Goal: Task Accomplishment & Management: Manage account settings

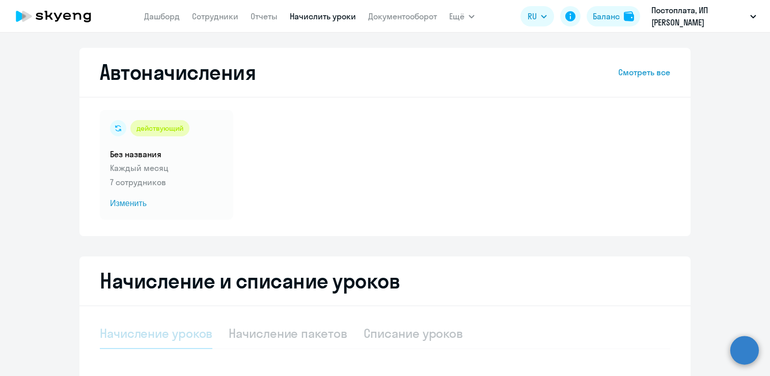
select select "10"
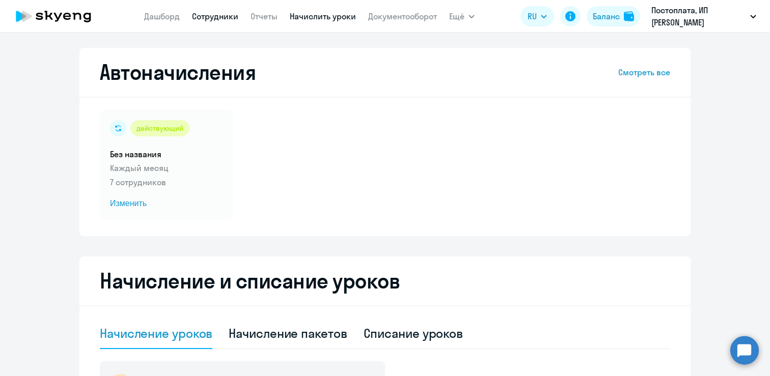
click at [200, 15] on link "Сотрудники" at bounding box center [215, 16] width 46 height 10
select select "30"
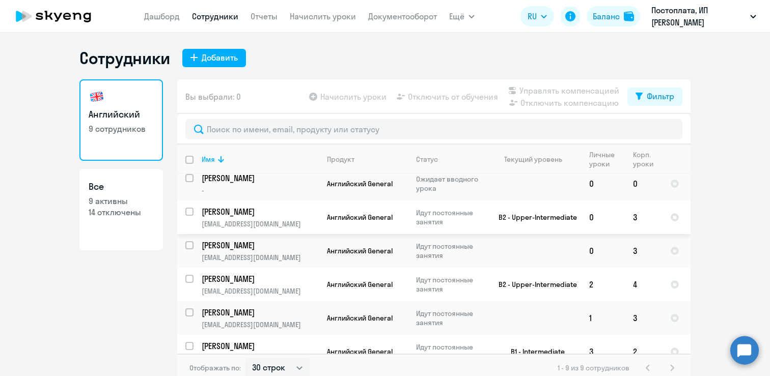
scroll to position [120, 0]
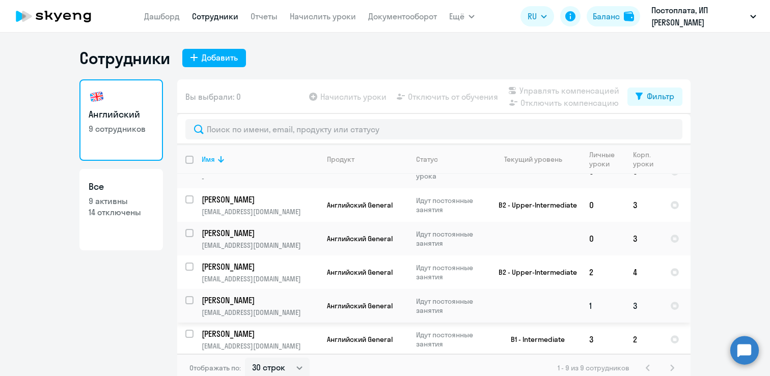
click at [278, 296] on p "[PERSON_NAME]" at bounding box center [259, 300] width 115 height 11
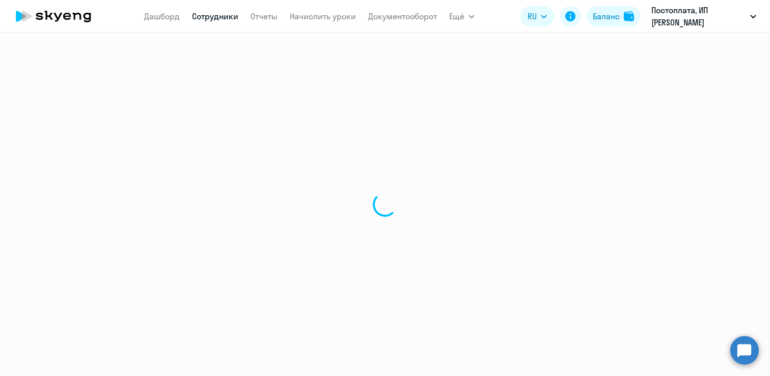
select select "english"
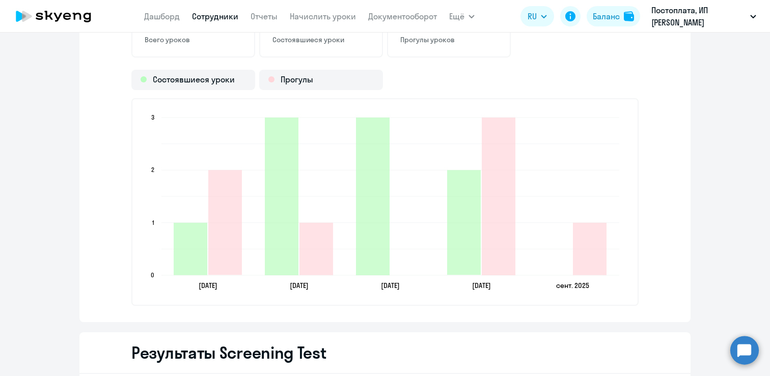
scroll to position [1272, 0]
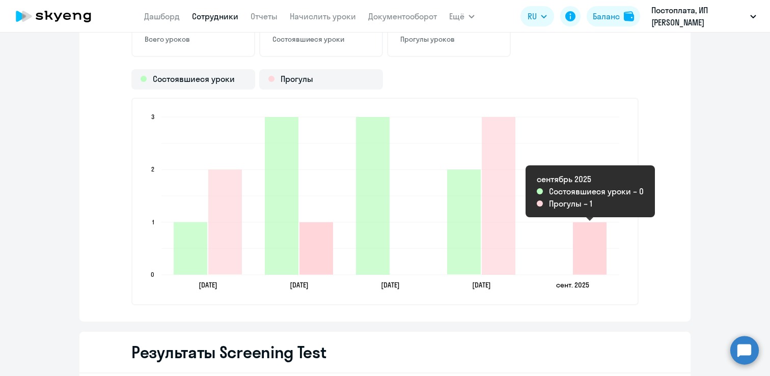
click at [591, 255] on icon "2025-09-05T21:00:00.000Z Прогулы 1" at bounding box center [590, 249] width 34 height 52
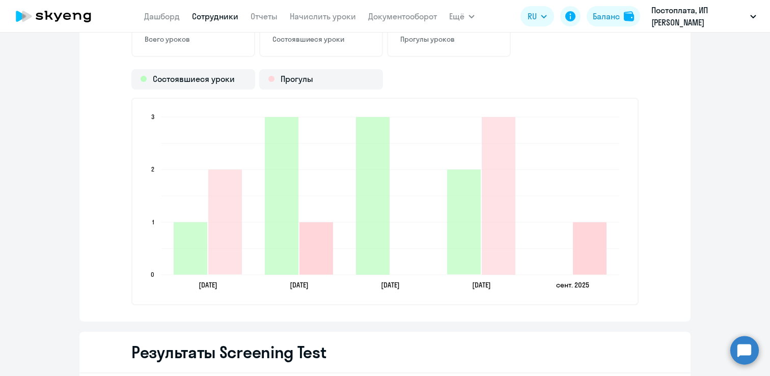
click at [591, 255] on icon "2025-09-05T21:00:00.000Z Прогулы 1" at bounding box center [590, 249] width 34 height 52
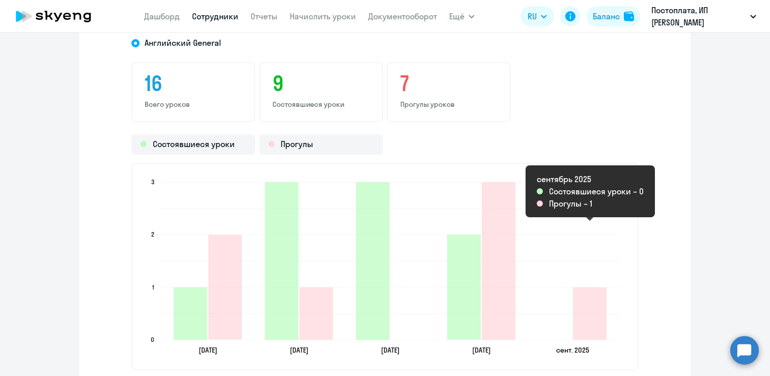
scroll to position [1206, 0]
click at [516, 115] on div "16 Всего уроков 9 Состоявшиеся уроки 7 Прогулы уроков" at bounding box center [384, 93] width 507 height 60
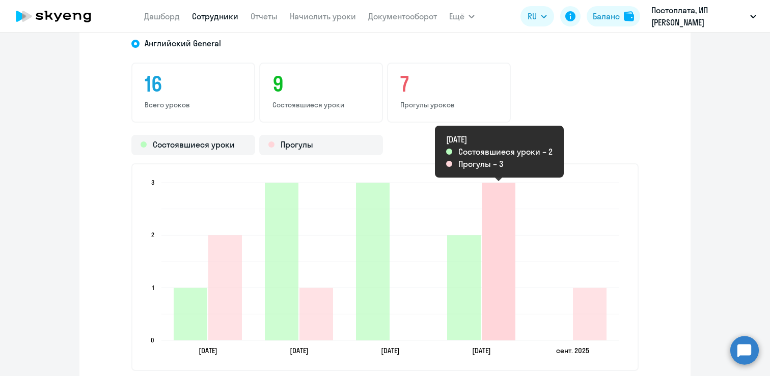
click at [498, 286] on icon "2025-08-05T21:00:00.000Z Прогулы 3" at bounding box center [499, 262] width 34 height 158
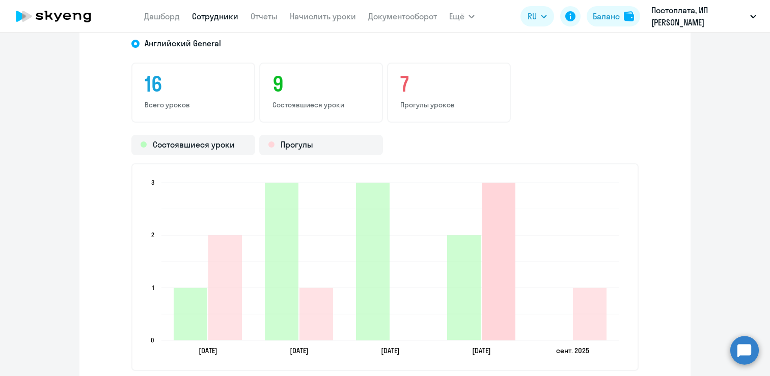
click at [498, 286] on icon "2025-08-05T21:00:00.000Z Прогулы 3" at bounding box center [499, 262] width 34 height 158
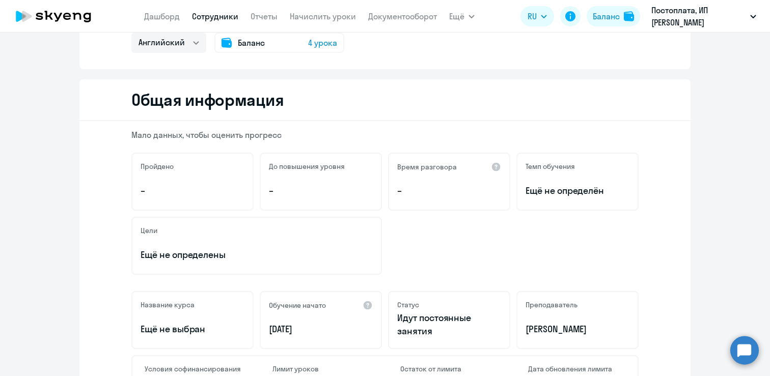
scroll to position [0, 0]
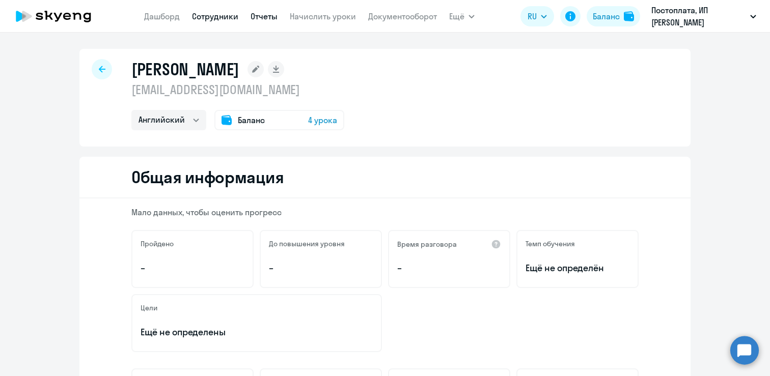
click at [256, 14] on link "Отчеты" at bounding box center [264, 16] width 27 height 10
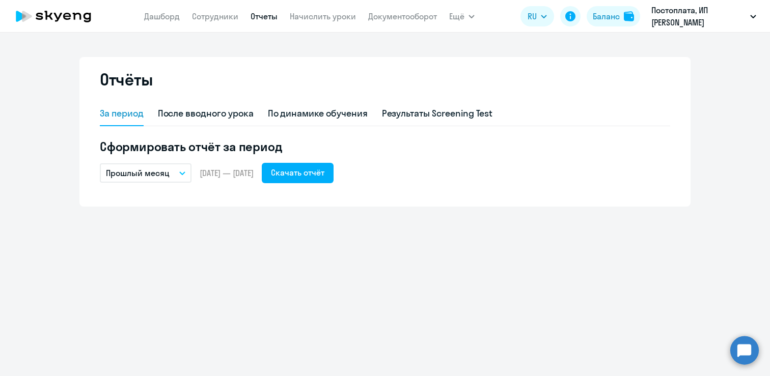
click at [178, 175] on button "Прошлый месяц" at bounding box center [146, 173] width 92 height 19
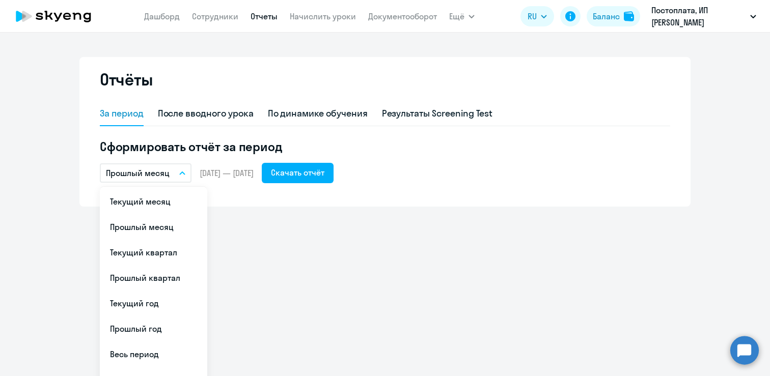
click at [178, 175] on button "Прошлый месяц" at bounding box center [146, 173] width 92 height 19
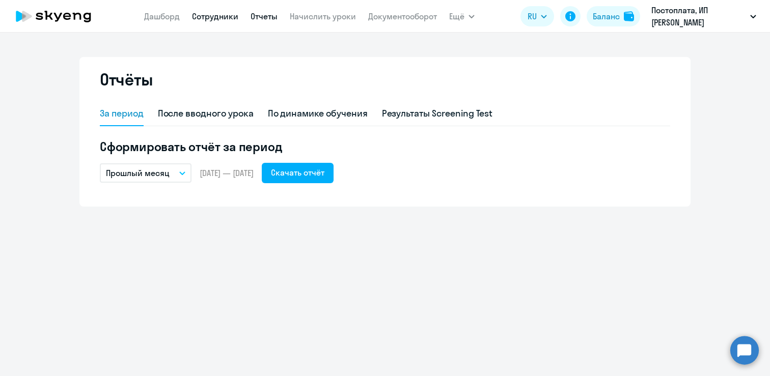
click at [229, 20] on link "Сотрудники" at bounding box center [215, 16] width 46 height 10
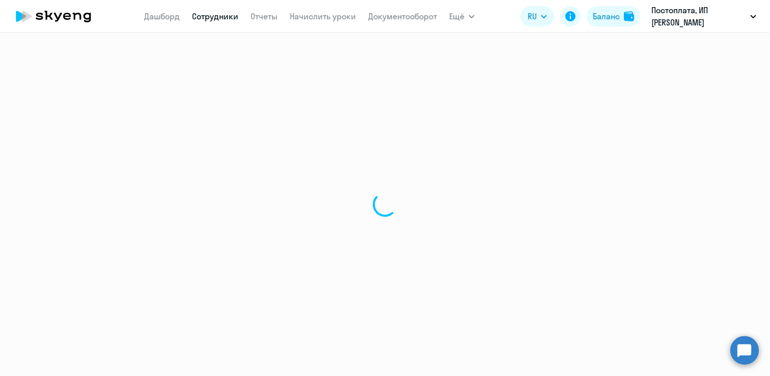
select select "30"
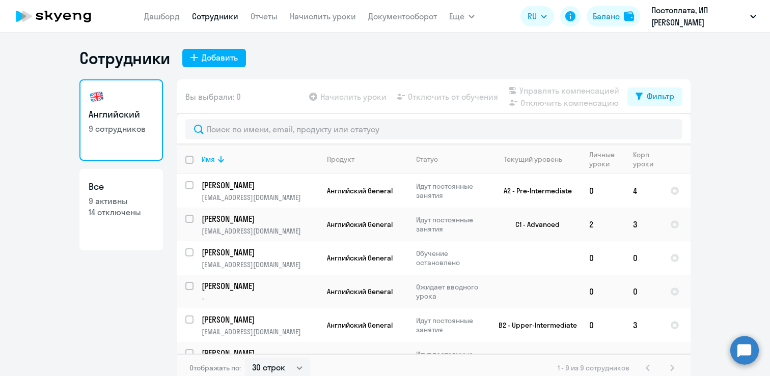
click at [160, 231] on link "Все 9 активны 14 отключены" at bounding box center [121, 210] width 84 height 82
select select "30"
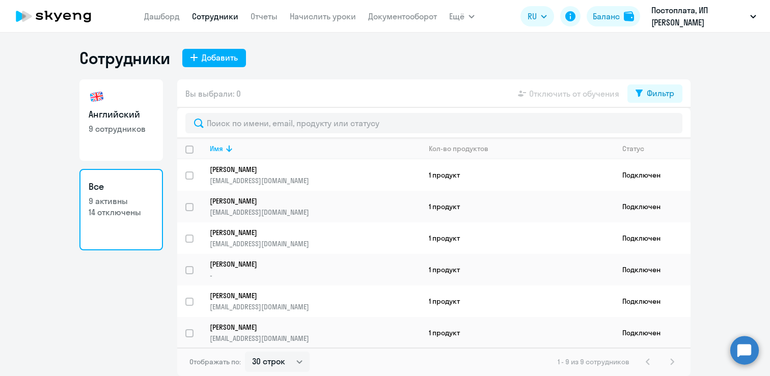
click at [147, 145] on link "Английский 9 сотрудников" at bounding box center [121, 120] width 84 height 82
select select "30"
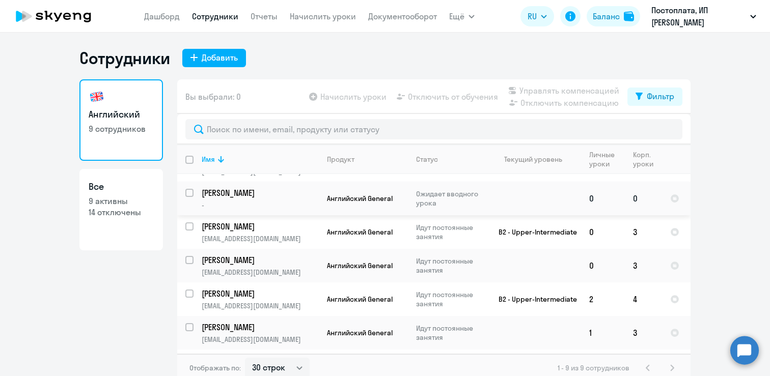
scroll to position [120, 0]
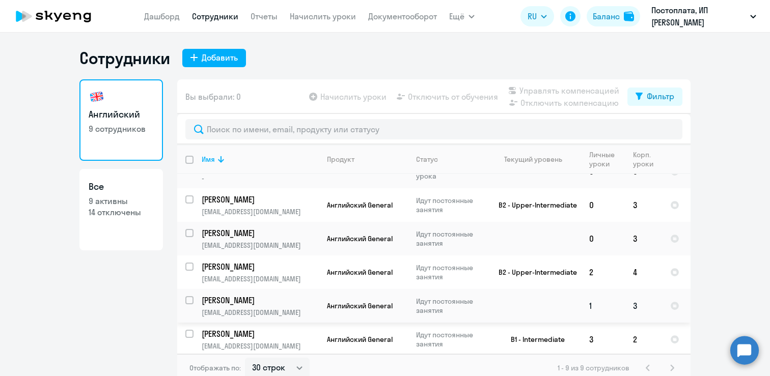
click at [191, 300] on input "select row 41659985" at bounding box center [195, 306] width 20 height 20
checkbox input "true"
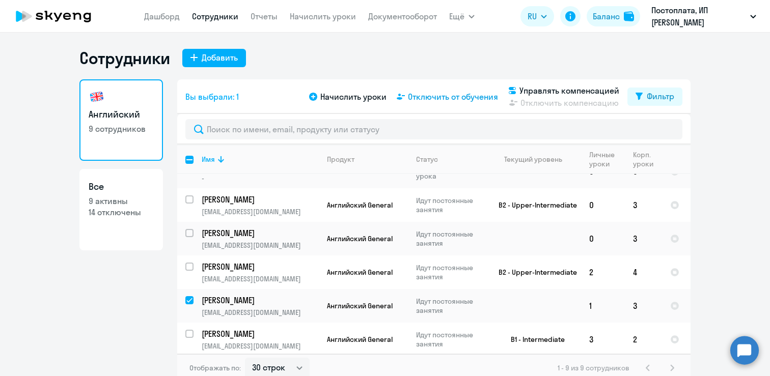
click at [426, 101] on span "Отключить от обучения" at bounding box center [453, 97] width 90 height 12
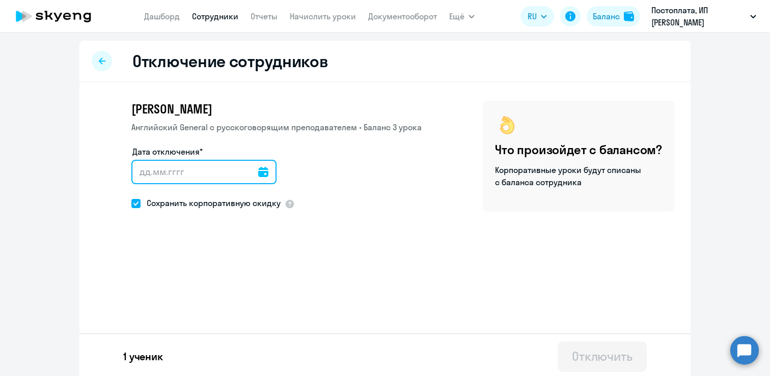
click at [203, 172] on input "Дата отключения*" at bounding box center [203, 172] width 145 height 24
click at [258, 175] on icon at bounding box center [263, 172] width 10 height 10
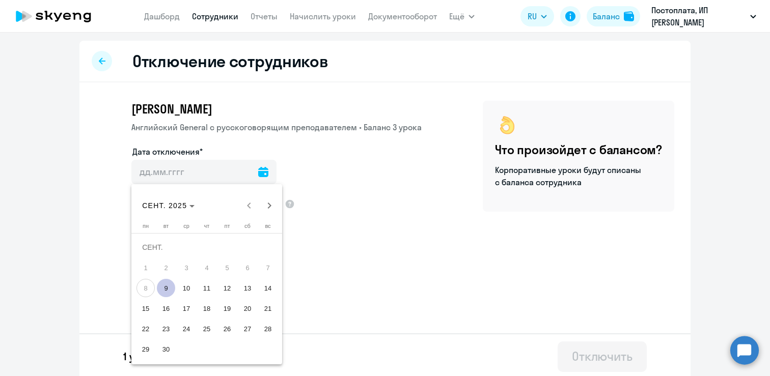
click at [164, 283] on span "9" at bounding box center [166, 288] width 18 height 18
type input "[DATE]"
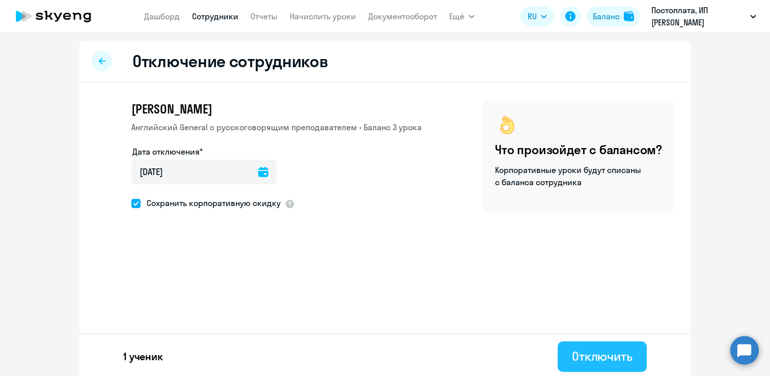
click at [577, 353] on div "Отключить" at bounding box center [602, 356] width 61 height 16
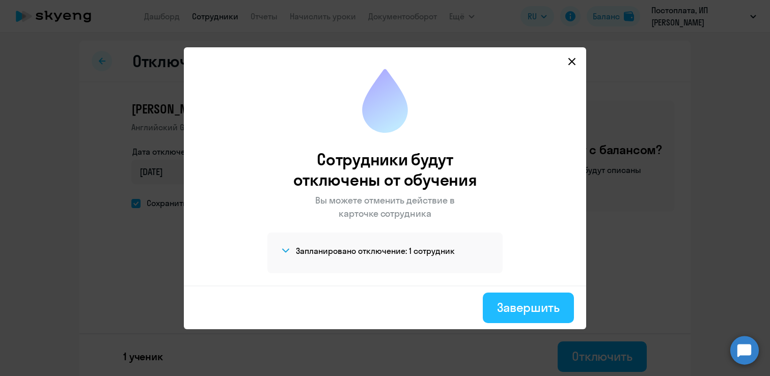
click at [551, 302] on div "Завершить" at bounding box center [528, 308] width 63 height 16
select select "30"
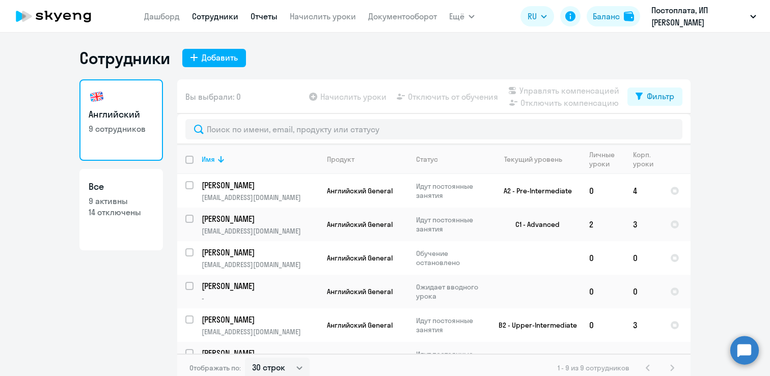
click at [267, 13] on link "Отчеты" at bounding box center [264, 16] width 27 height 10
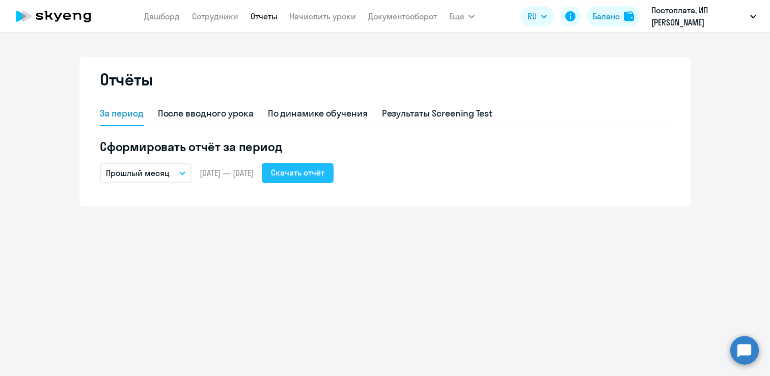
click at [308, 171] on div "Скачать отчёт" at bounding box center [297, 173] width 53 height 12
